Goal: Communication & Community: Answer question/provide support

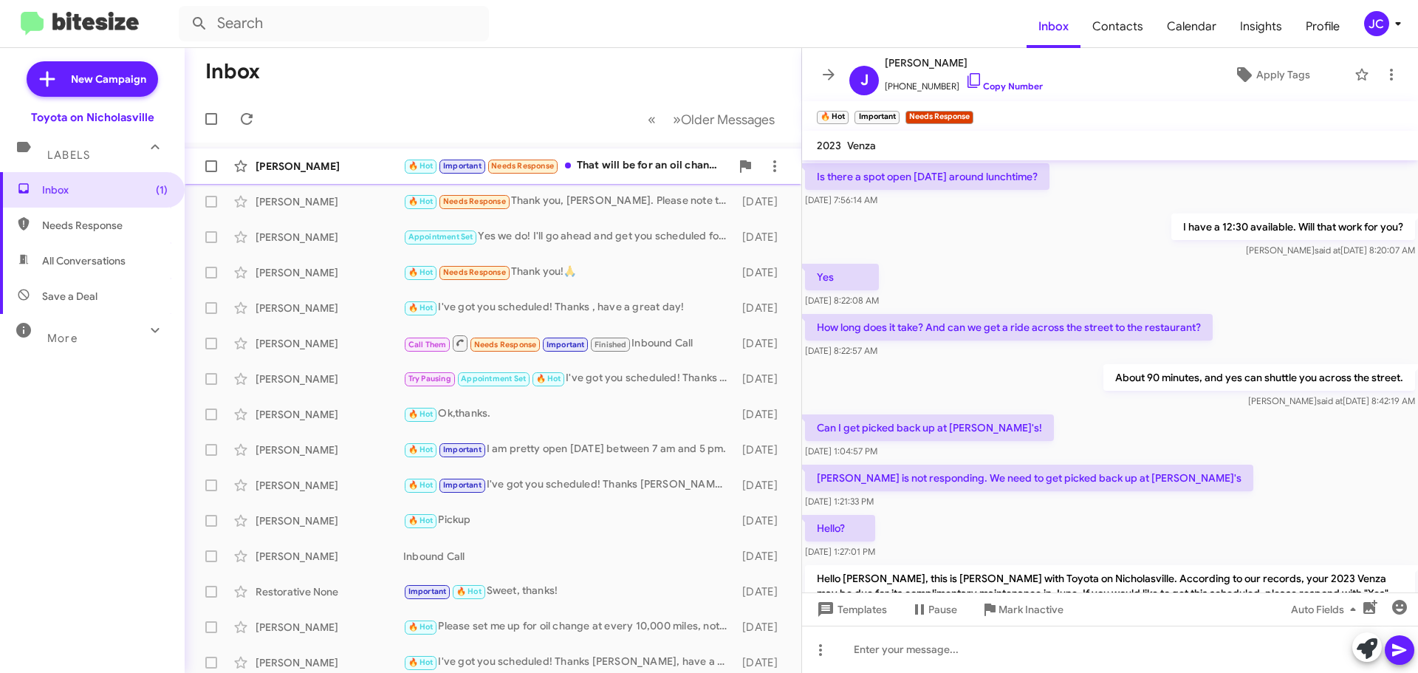
scroll to position [779, 0]
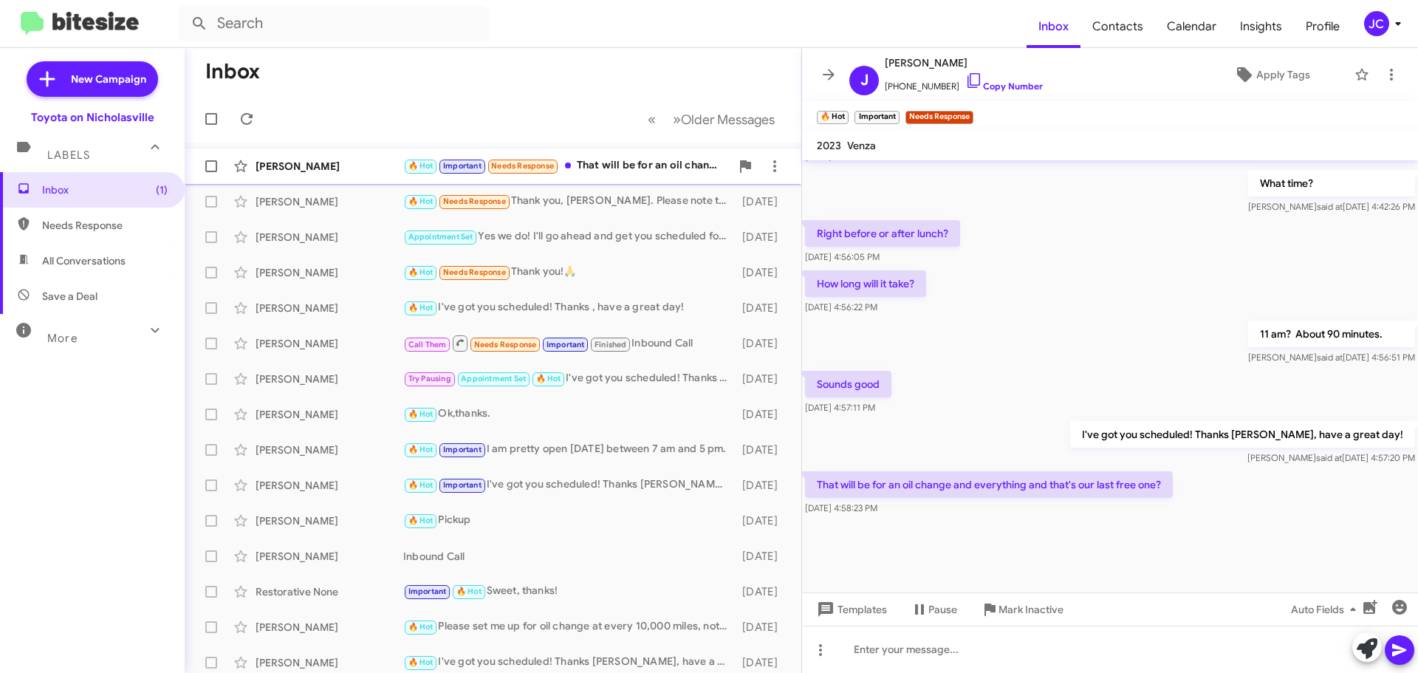
click at [318, 166] on div "[PERSON_NAME]" at bounding box center [330, 166] width 148 height 15
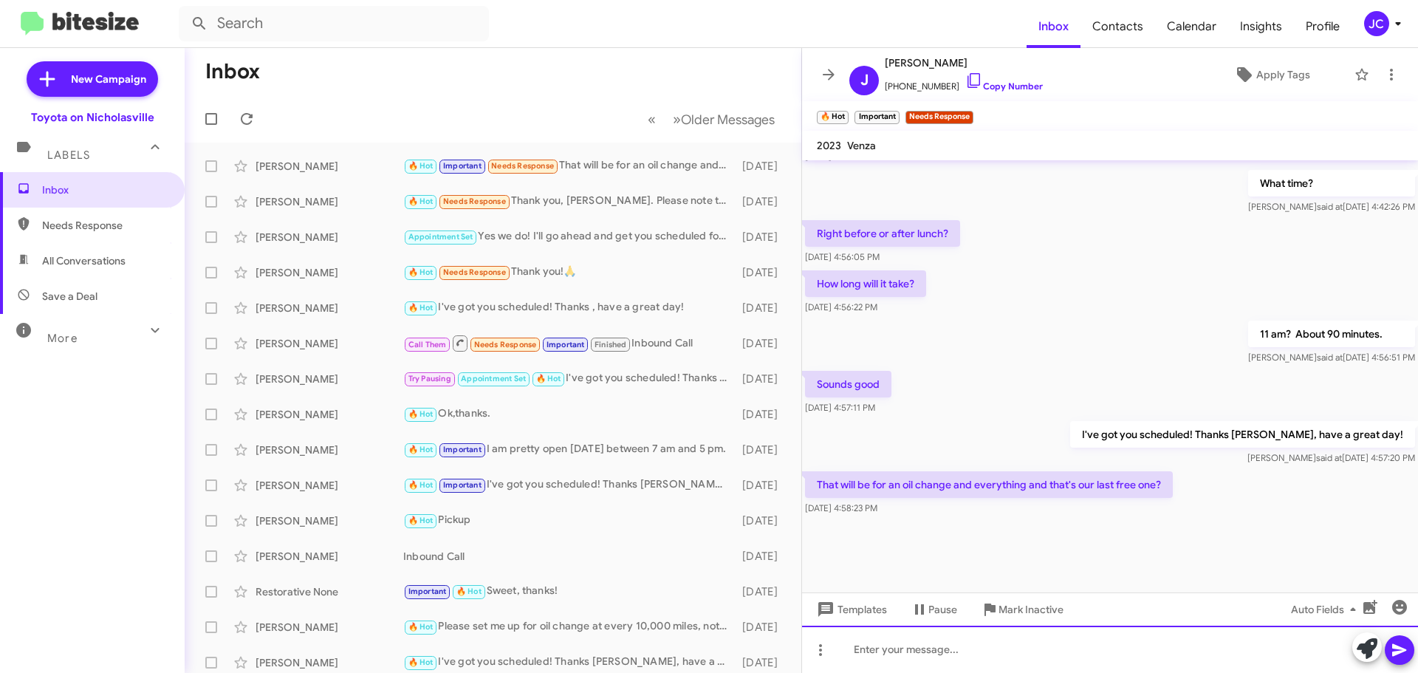
drag, startPoint x: 884, startPoint y: 650, endPoint x: 869, endPoint y: 646, distance: 15.4
click at [884, 650] on div at bounding box center [1110, 649] width 616 height 47
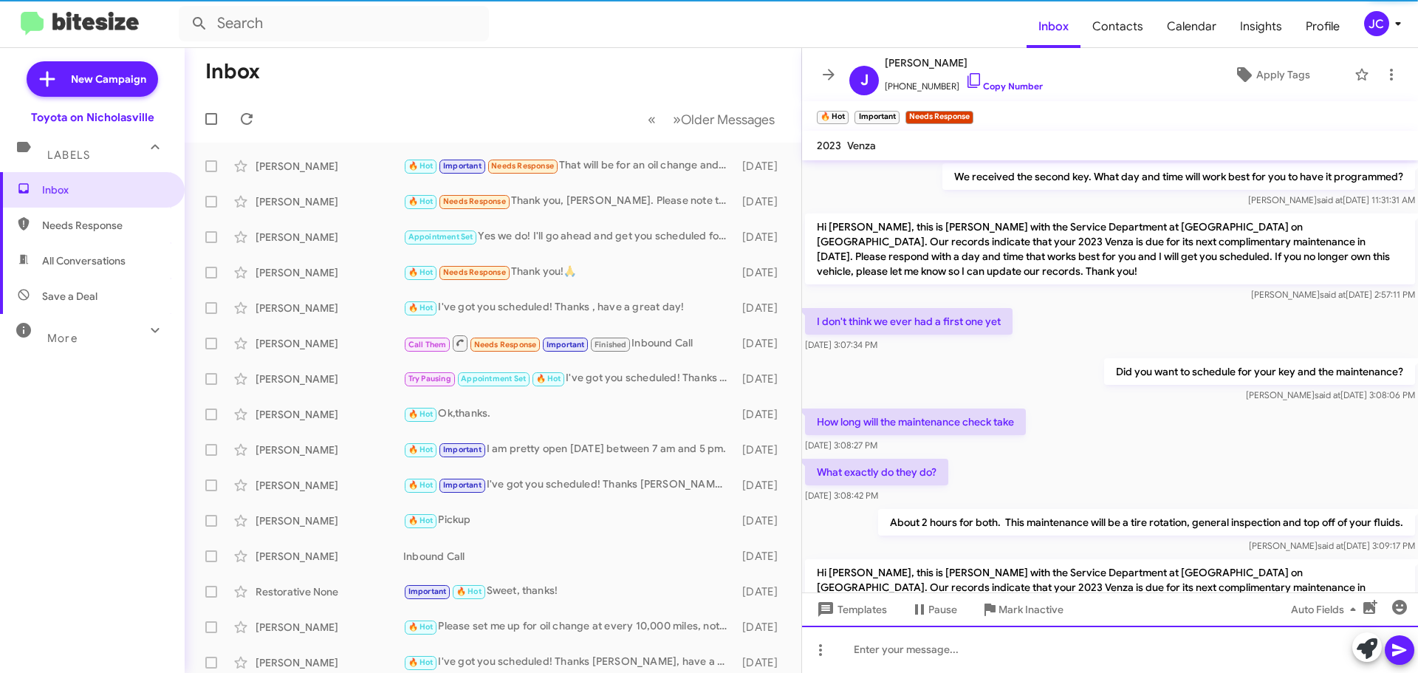
scroll to position [74, 0]
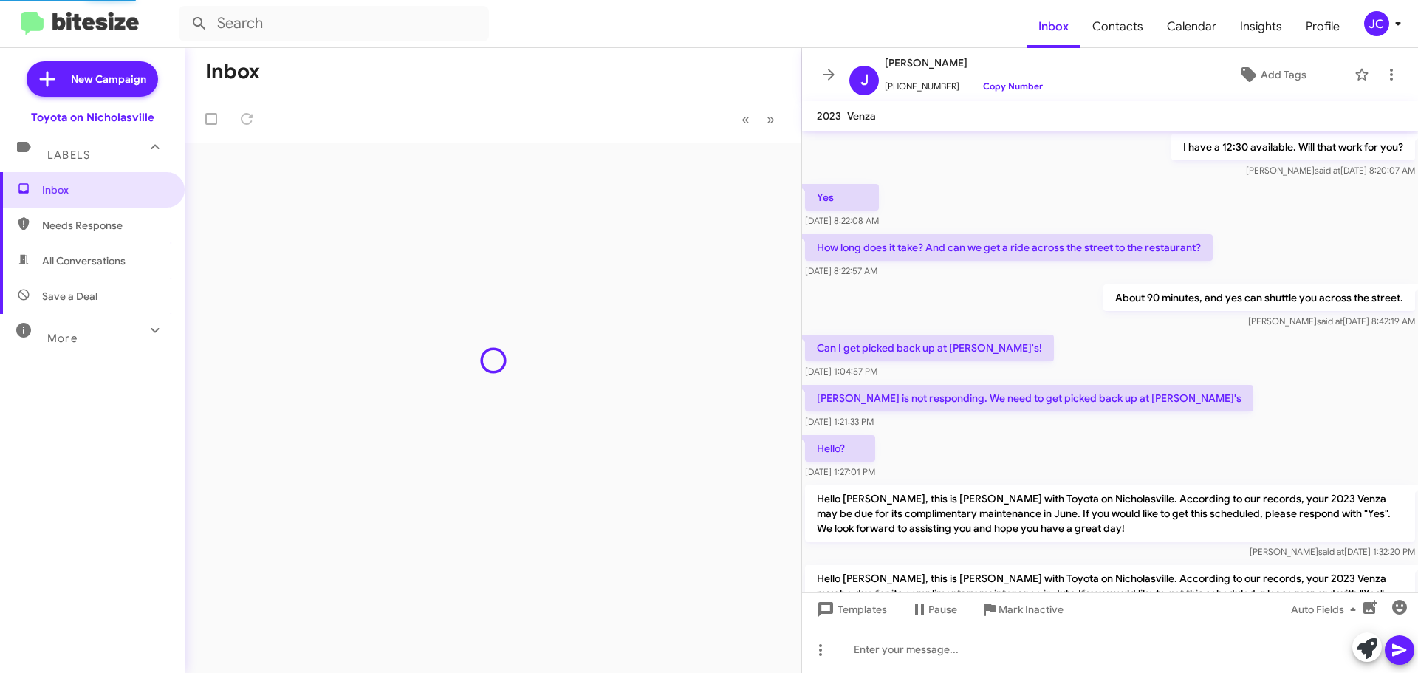
scroll to position [750, 0]
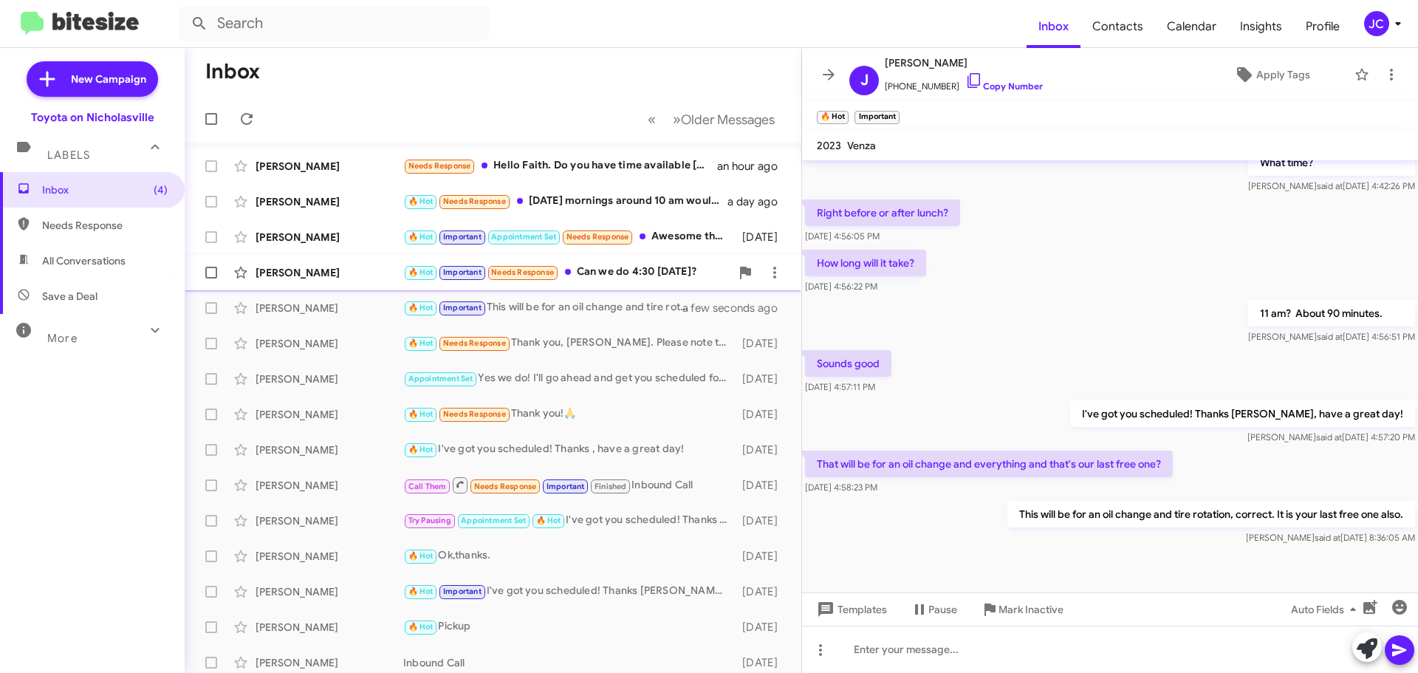
drag, startPoint x: 328, startPoint y: 278, endPoint x: 205, endPoint y: 289, distance: 123.0
click at [328, 278] on div "[PERSON_NAME]" at bounding box center [330, 272] width 148 height 15
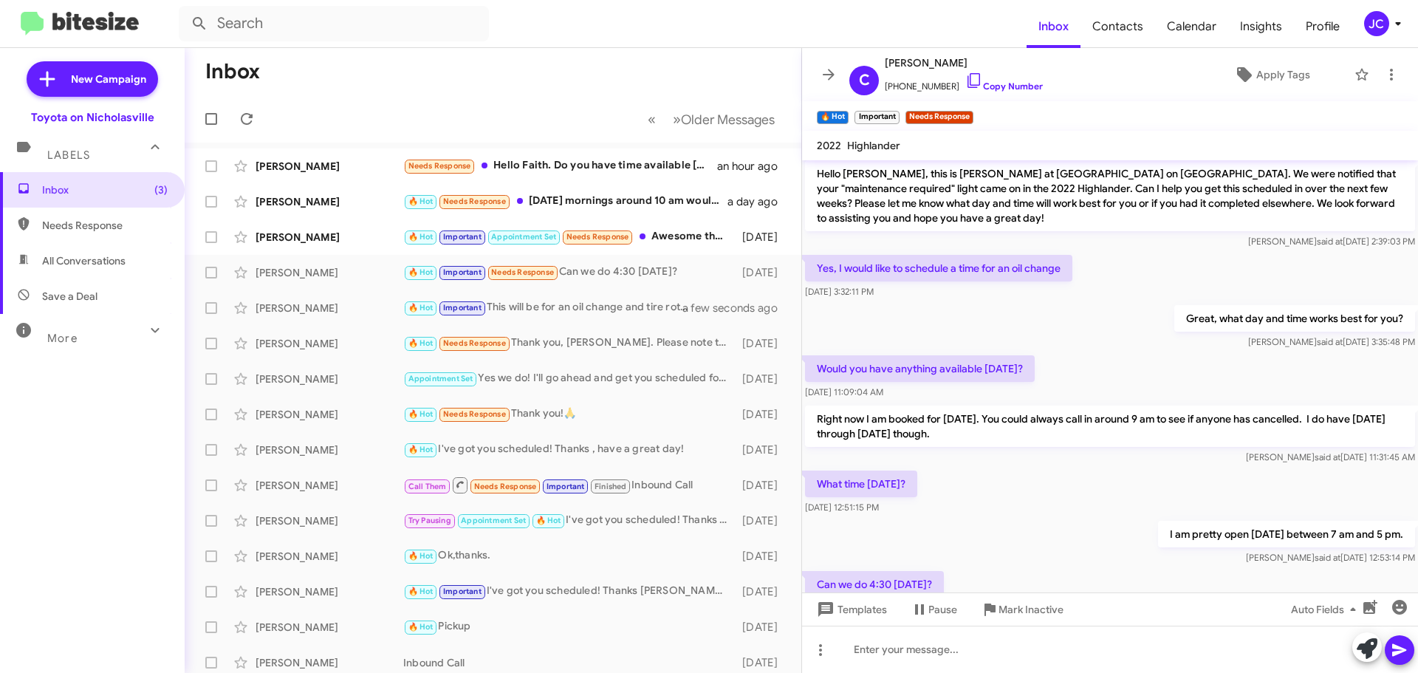
scroll to position [587, 0]
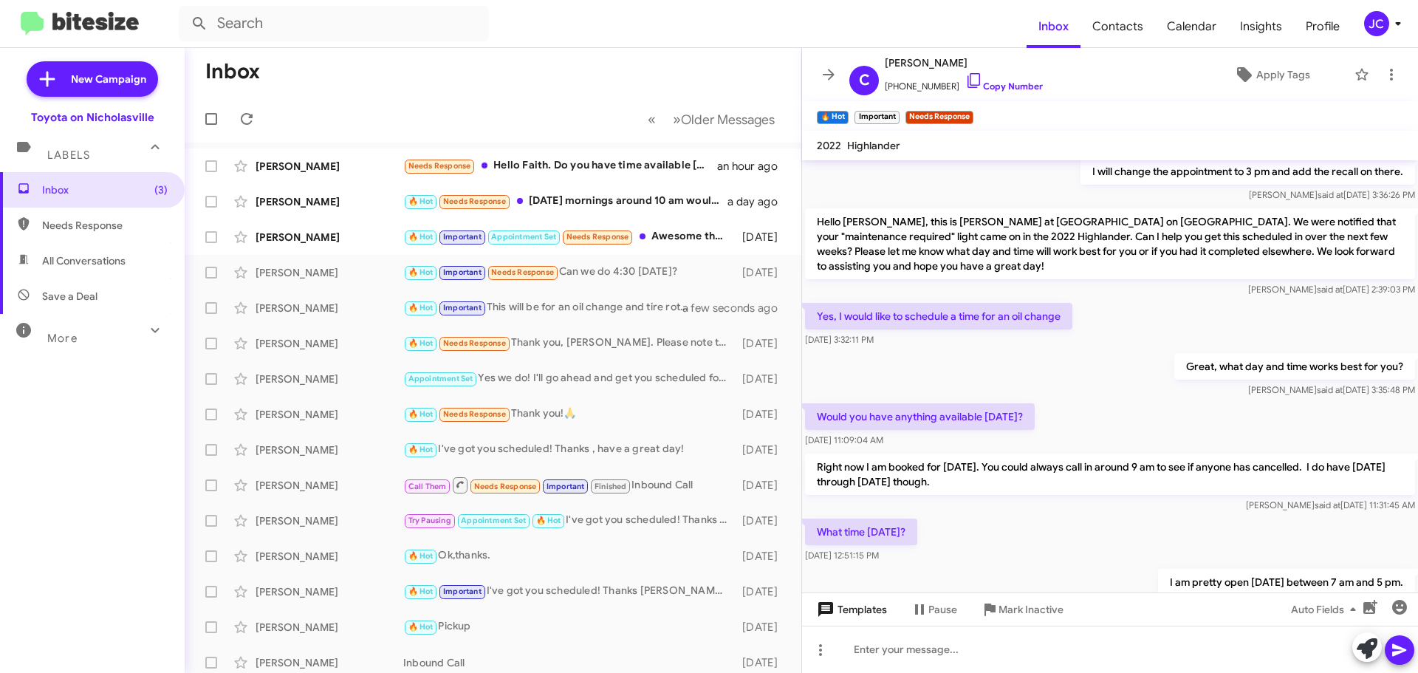
click at [875, 606] on span "Templates" at bounding box center [850, 609] width 73 height 27
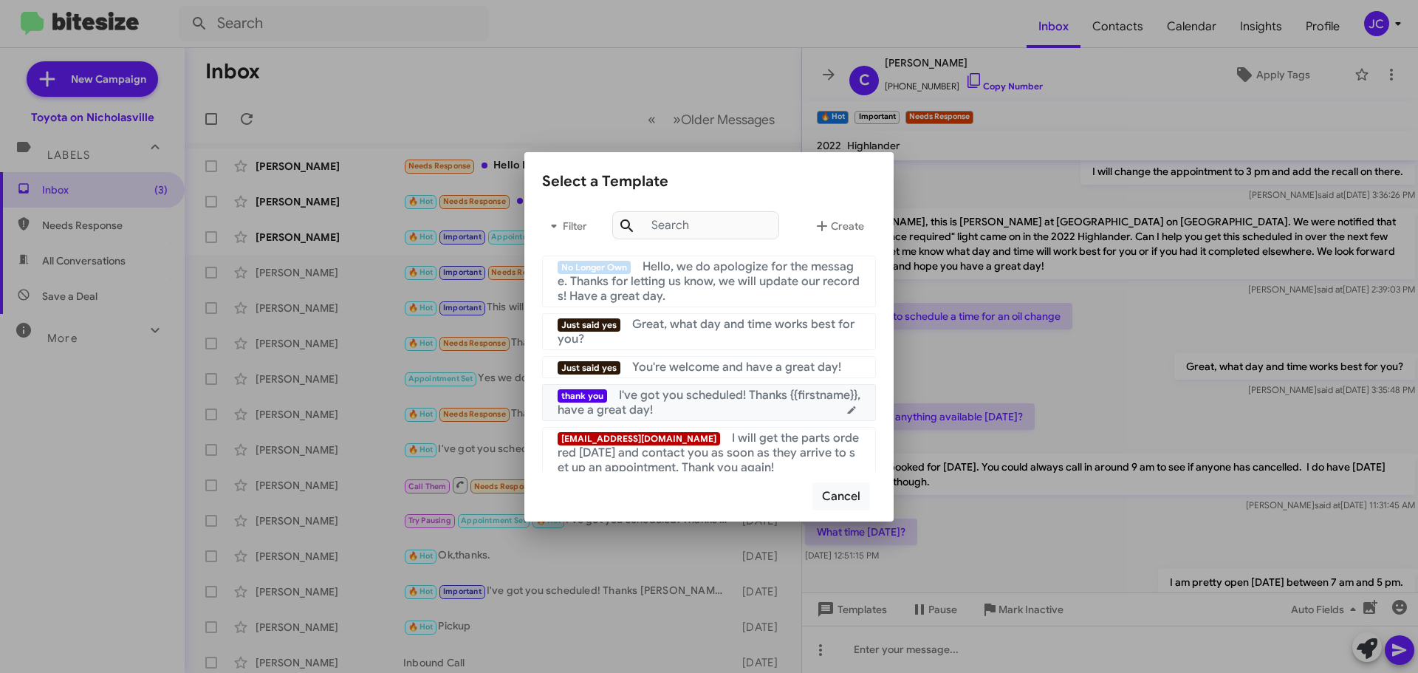
click at [789, 416] on div "thank you I've got you scheduled! Thanks {{firstname}}, have a great day!" at bounding box center [709, 403] width 303 height 30
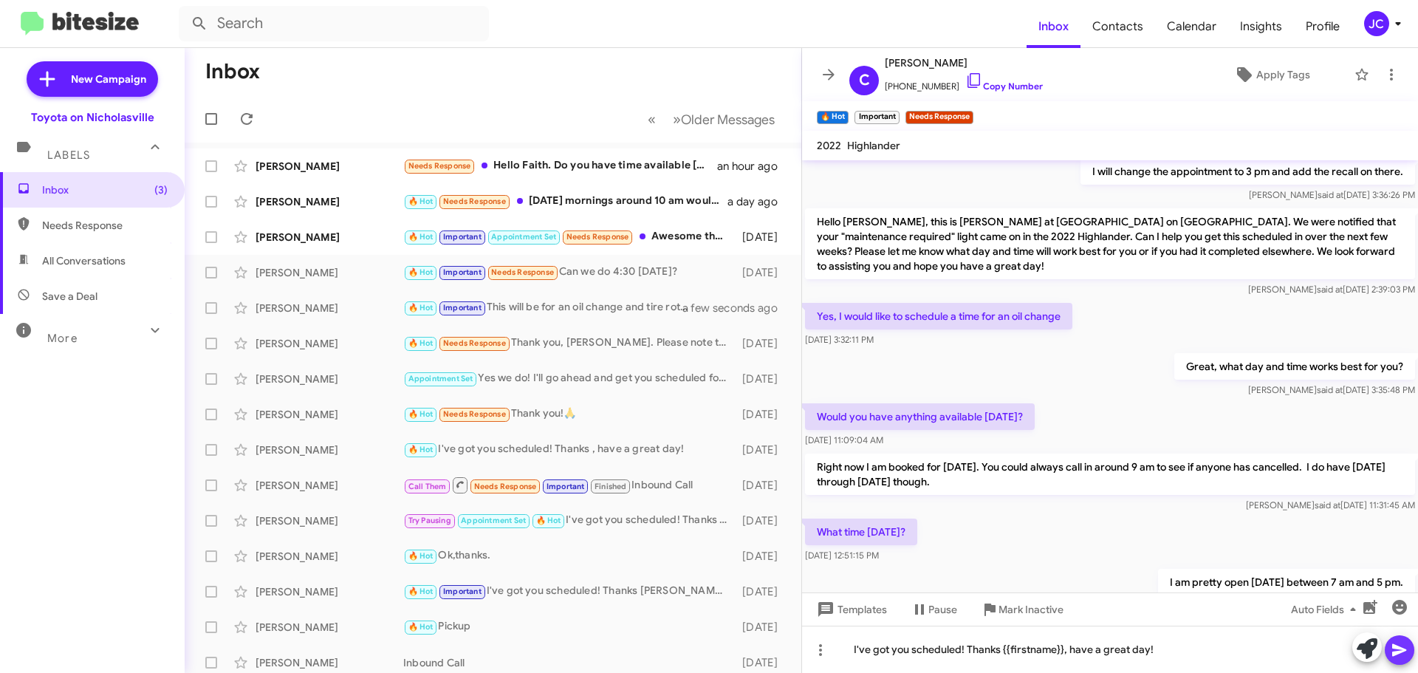
click at [1402, 647] on icon at bounding box center [1400, 650] width 18 height 18
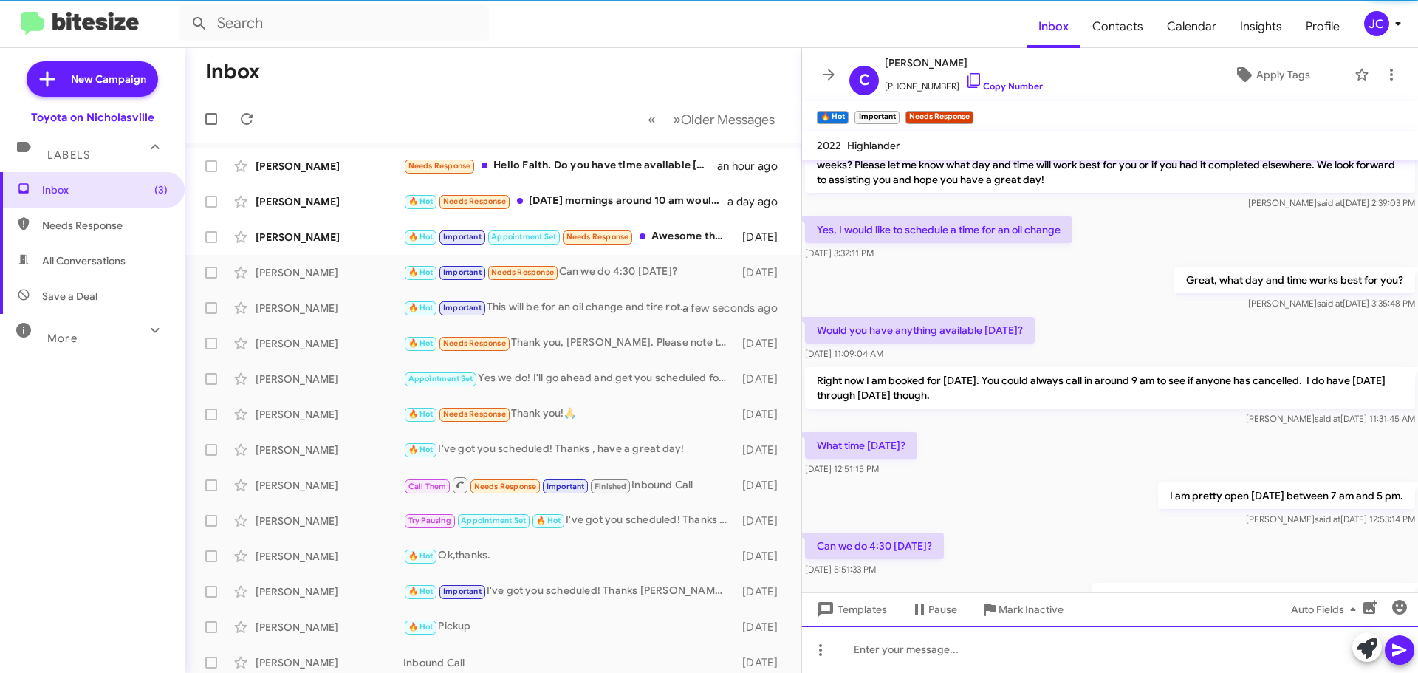
scroll to position [0, 0]
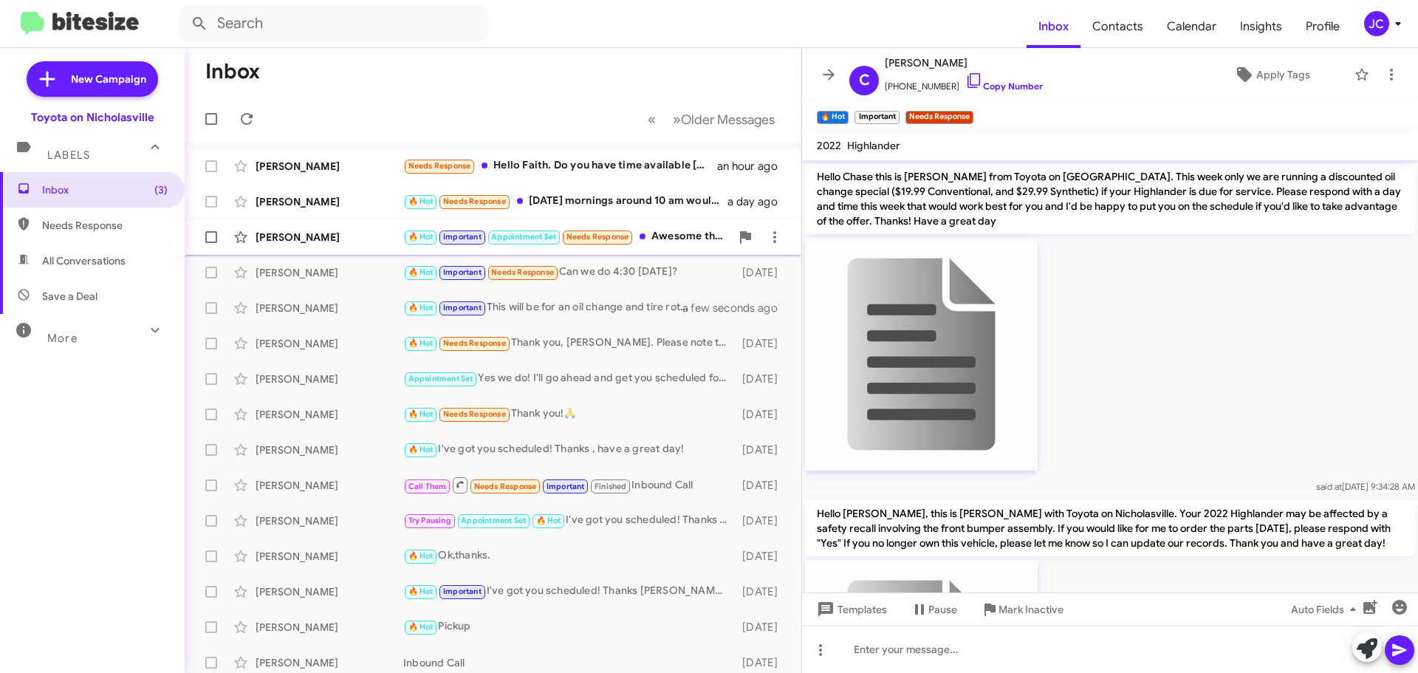
drag, startPoint x: 304, startPoint y: 237, endPoint x: 297, endPoint y: 242, distance: 8.4
click at [304, 237] on div "Amy Stiltner" at bounding box center [330, 237] width 148 height 15
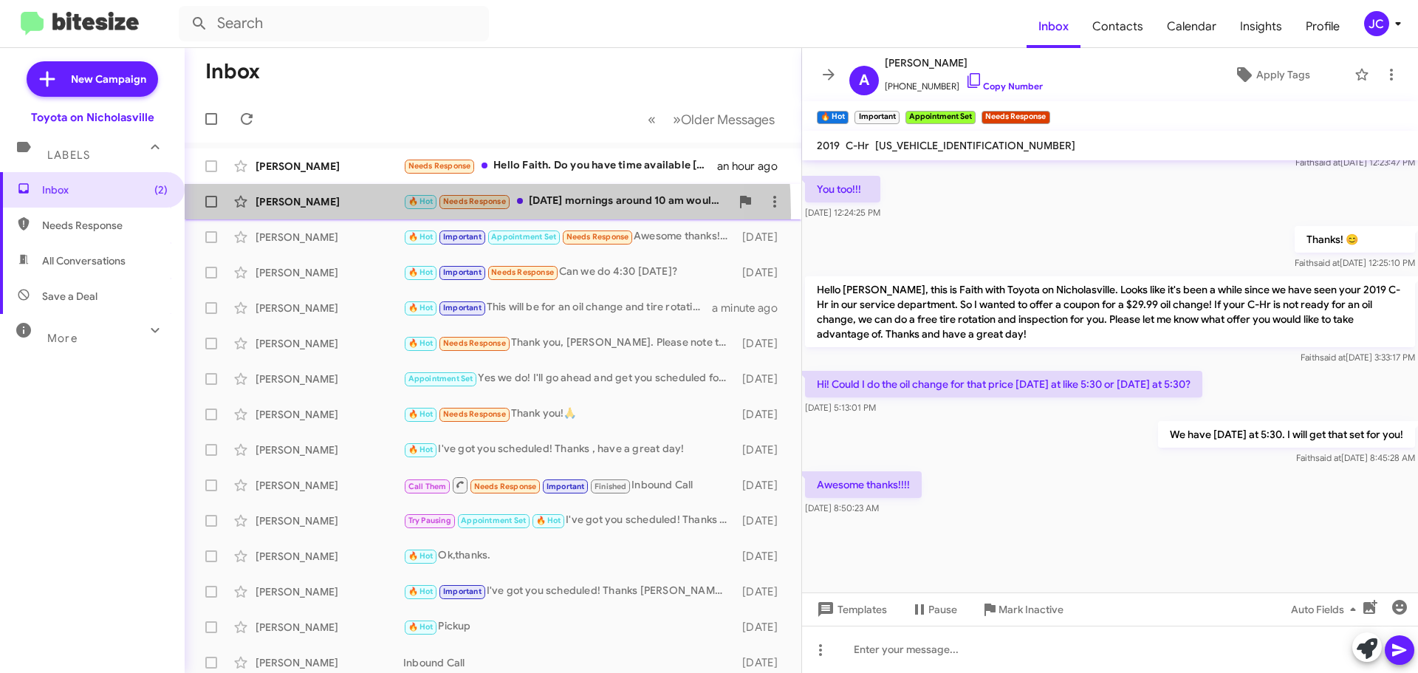
click at [298, 215] on div "Tyler Musick 🔥 Hot Needs Response Friday mornings around 10 am would be great a…" at bounding box center [492, 202] width 593 height 30
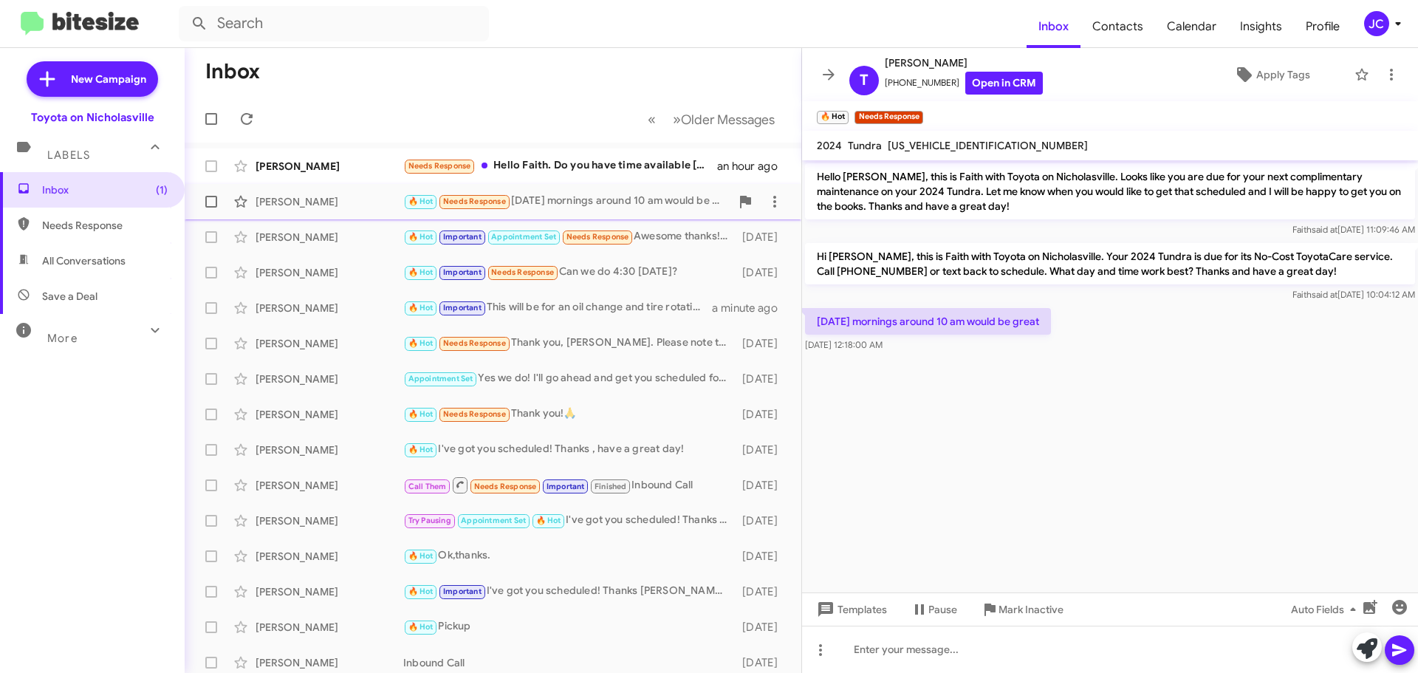
click at [215, 199] on span at bounding box center [211, 202] width 12 height 12
click at [211, 208] on input "checkbox" at bounding box center [211, 208] width 1 height 1
checkbox input "true"
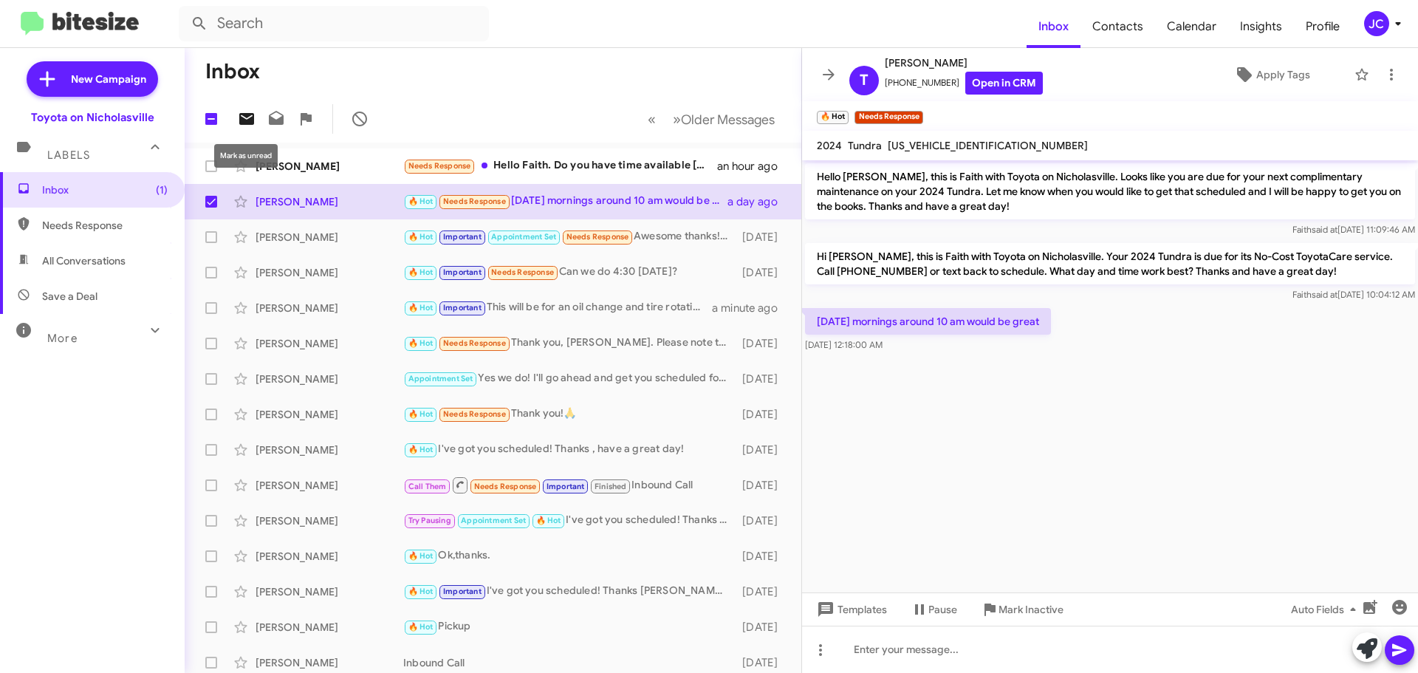
click at [250, 117] on icon at bounding box center [247, 119] width 18 height 18
click at [312, 163] on div "Stephen Bergman" at bounding box center [330, 166] width 148 height 15
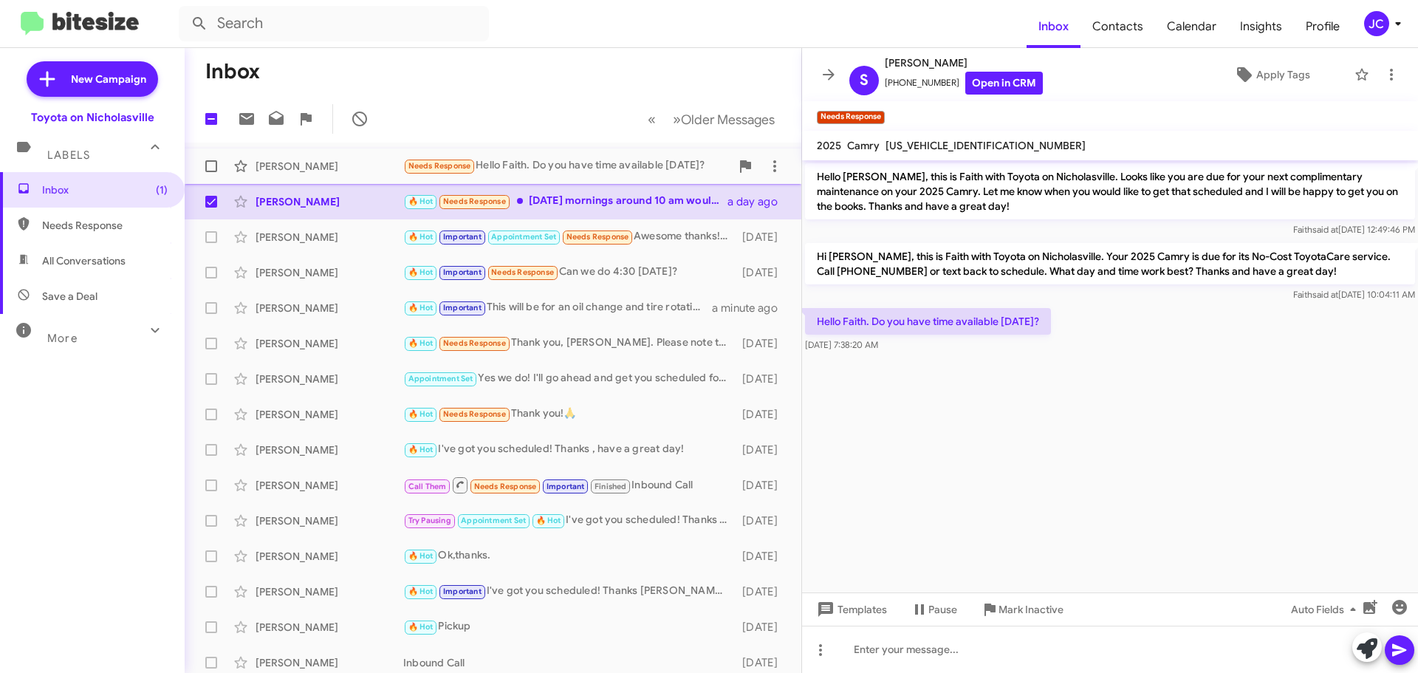
click at [213, 165] on span at bounding box center [211, 166] width 12 height 12
click at [211, 172] on input "checkbox" at bounding box center [211, 172] width 1 height 1
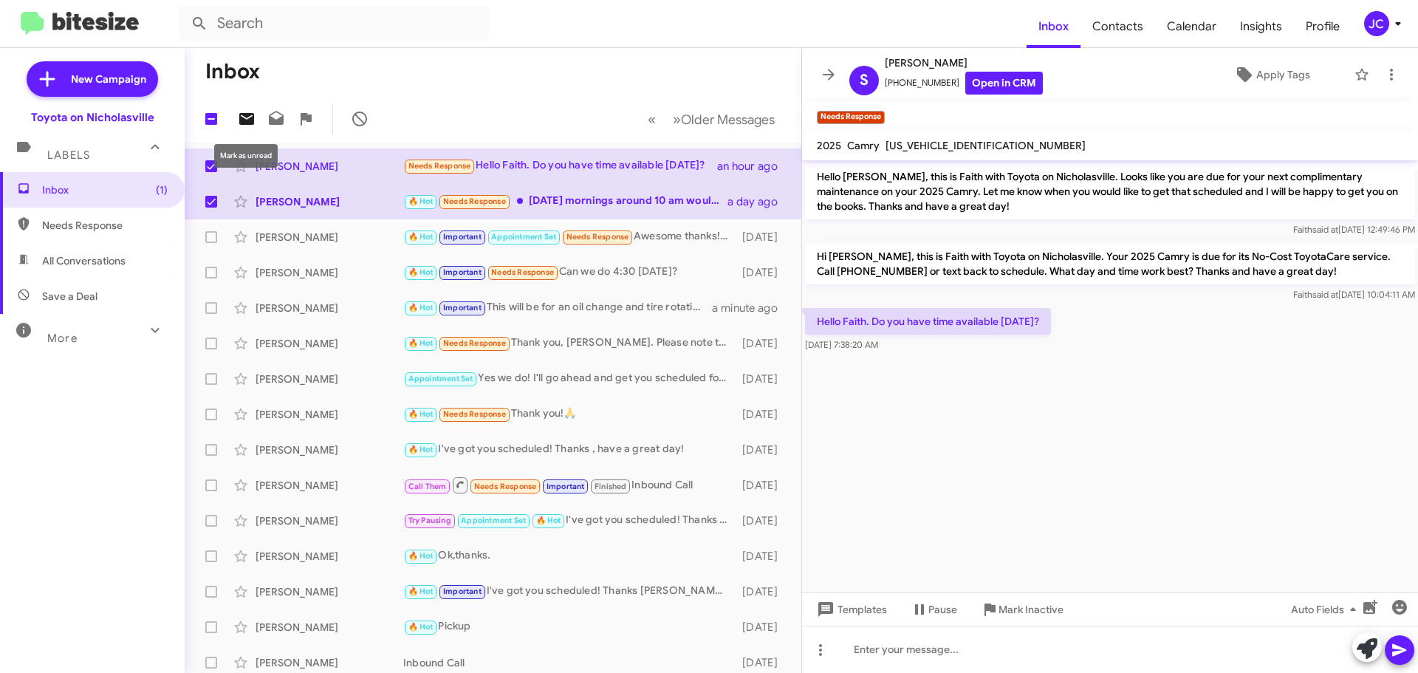
click at [242, 120] on icon at bounding box center [246, 119] width 15 height 12
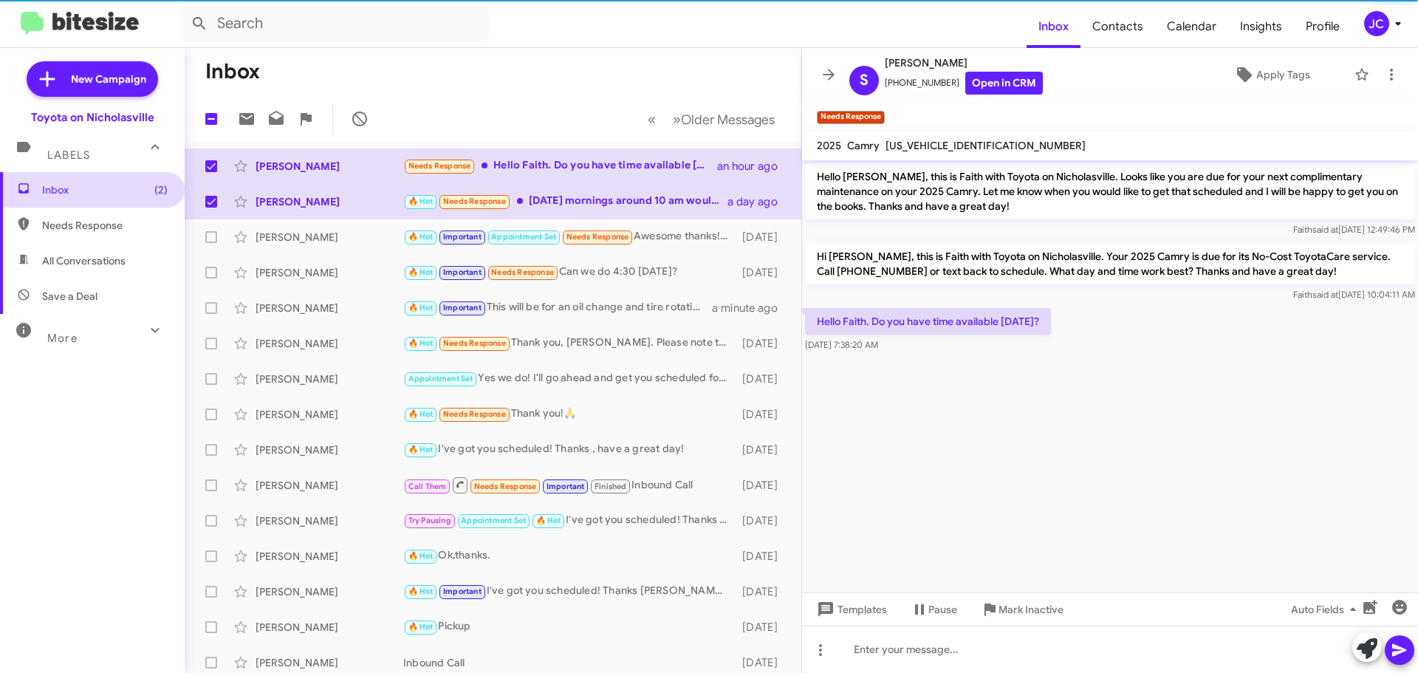
click at [83, 191] on span "Inbox (2)" at bounding box center [105, 189] width 126 height 15
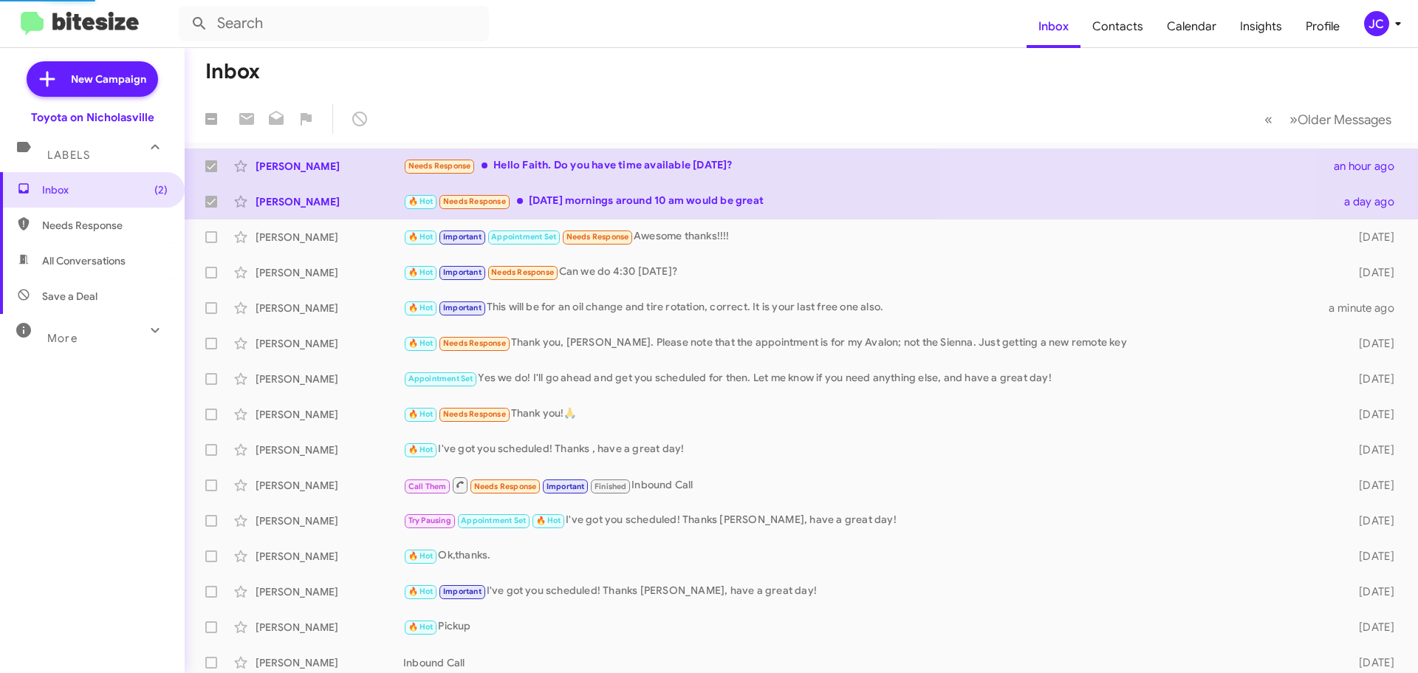
checkbox input "false"
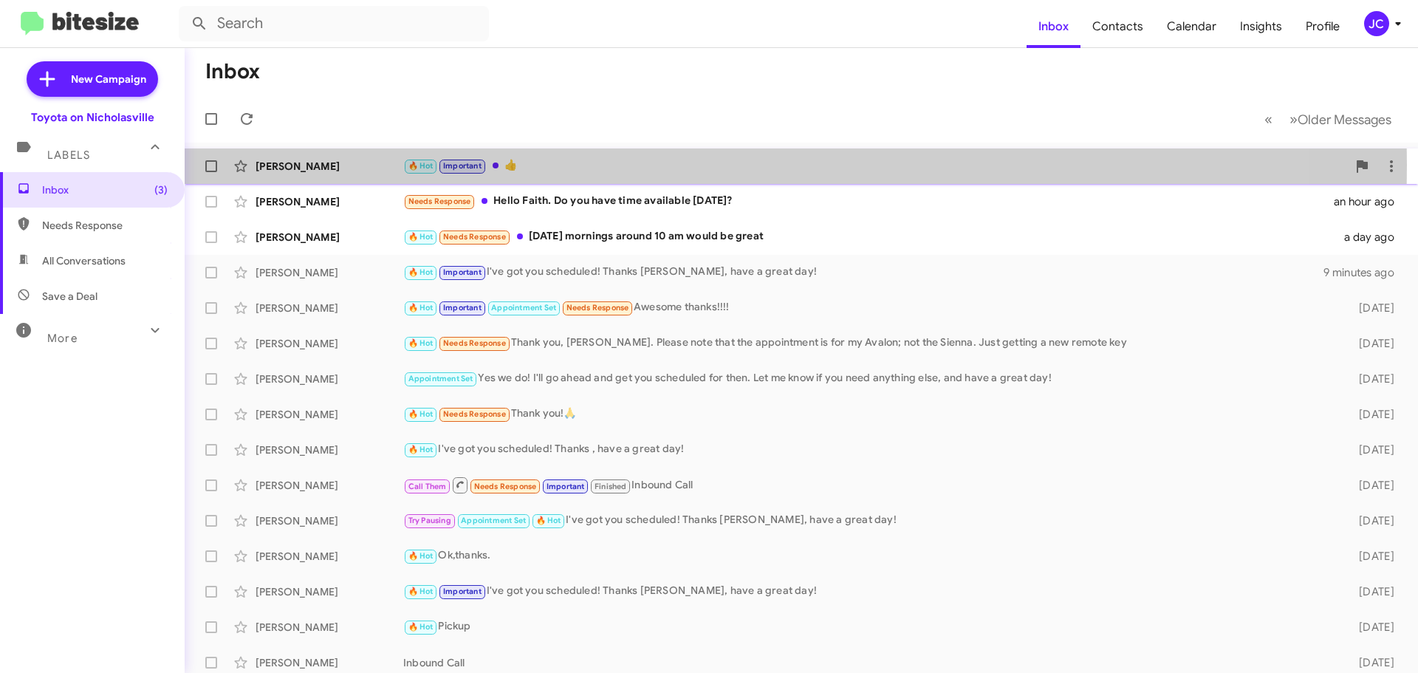
click at [326, 165] on div "[PERSON_NAME]" at bounding box center [330, 166] width 148 height 15
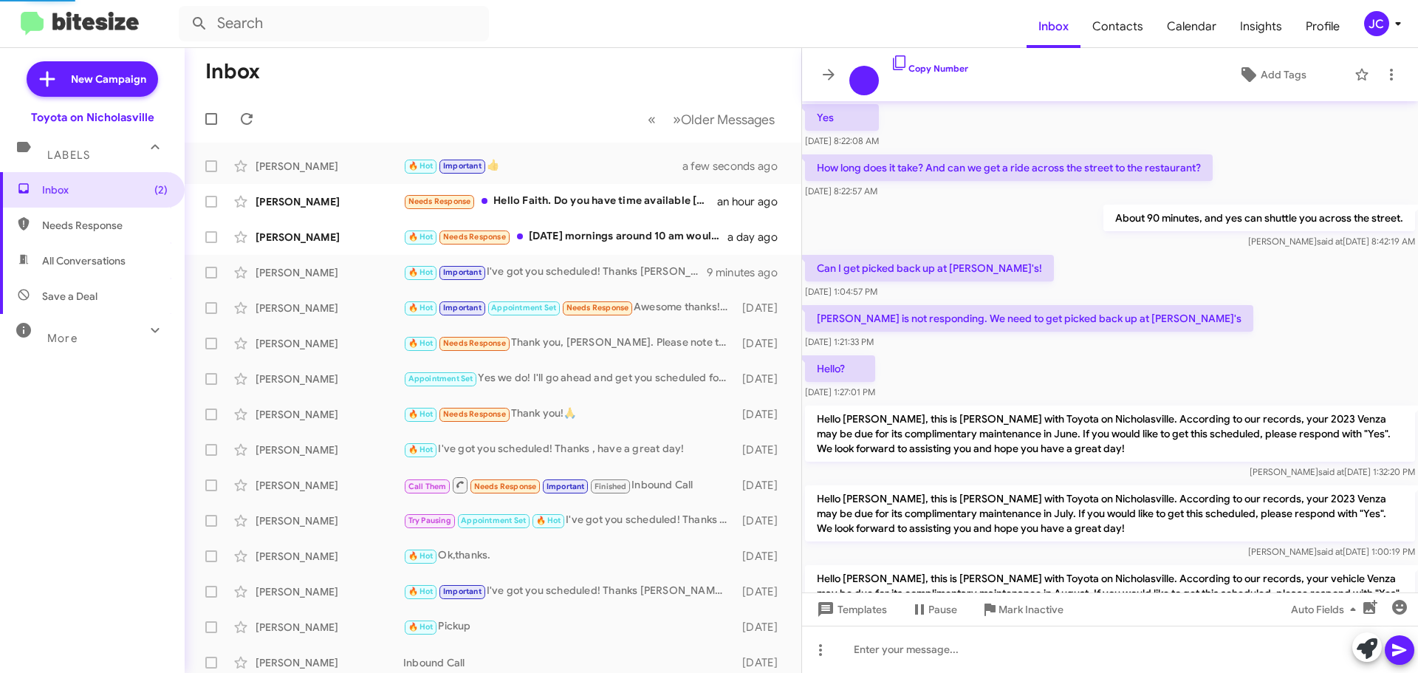
scroll to position [720, 0]
